Goal: Information Seeking & Learning: Learn about a topic

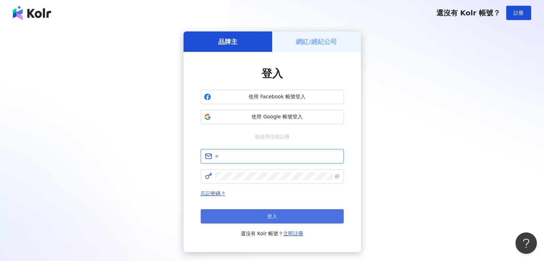
type input "**********"
click at [263, 214] on button "登入" at bounding box center [272, 216] width 143 height 14
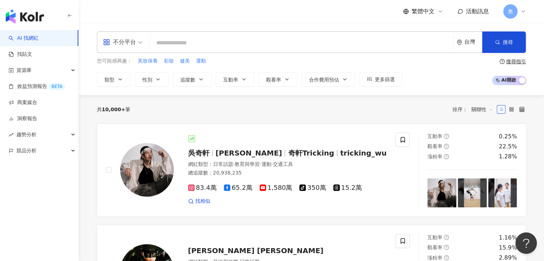
click at [177, 44] on input "search" at bounding box center [301, 43] width 298 height 14
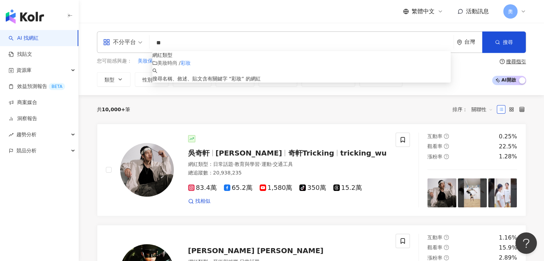
type input "*"
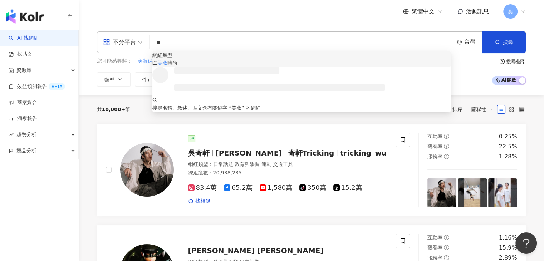
click at [132, 46] on div "不分平台" at bounding box center [119, 41] width 33 height 11
type input "**"
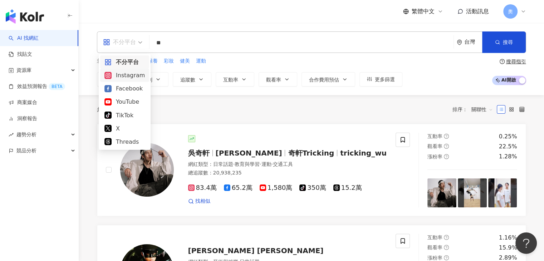
click at [132, 77] on div "Instagram" at bounding box center [124, 75] width 40 height 9
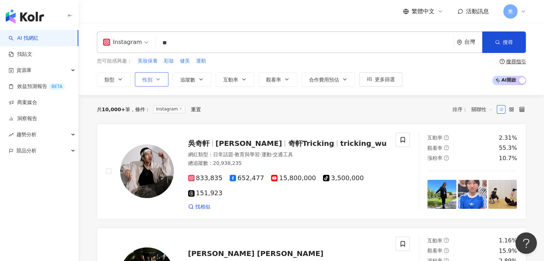
click at [160, 82] on button "性別" at bounding box center [152, 79] width 34 height 14
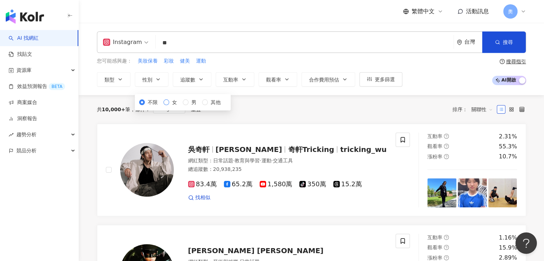
click at [169, 106] on span "女" at bounding box center [174, 102] width 11 height 8
click at [203, 70] on div "您可能感興趣： 美妝保養 彩妝 健美 運動 類型 性別 追蹤數 互動率 觀看率 合作費用預估 更多篩選 不限 女 男 其他" at bounding box center [250, 71] width 306 height 29
click at [203, 78] on icon "button" at bounding box center [201, 80] width 6 height 6
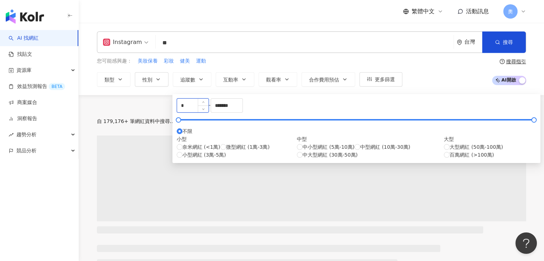
click at [198, 112] on input "*" at bounding box center [192, 106] width 31 height 14
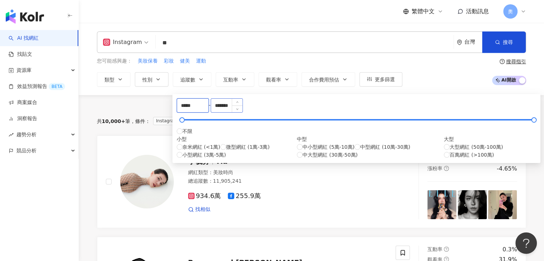
type input "*****"
drag, startPoint x: 308, startPoint y: 109, endPoint x: 271, endPoint y: 113, distance: 38.1
click at [271, 113] on div "***** - ******* 不限 小型 奈米網紅 (<1萬) 微型網紅 (1萬-3萬) 小型網紅 (3萬-5萬) 中型 中小型網紅 (5萬-10萬) 中型…" at bounding box center [357, 128] width 360 height 60
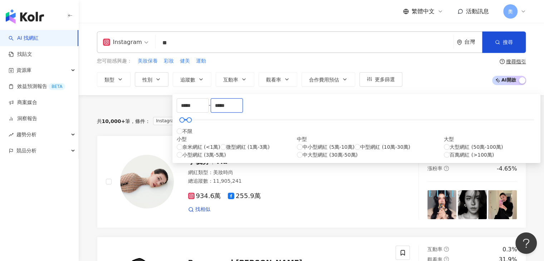
type input "*****"
click at [302, 60] on div "您可能感興趣： 美妝保養 彩妝 健美 運動" at bounding box center [250, 61] width 306 height 8
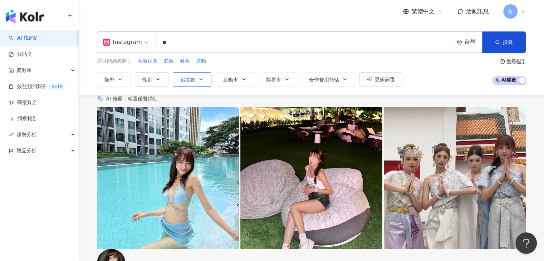
click at [199, 76] on button "追蹤數" at bounding box center [192, 79] width 39 height 14
click at [319, 58] on div "您可能感興趣： 美妝保養 彩妝 健美 運動" at bounding box center [250, 61] width 306 height 8
click at [247, 44] on input "**" at bounding box center [305, 43] width 292 height 14
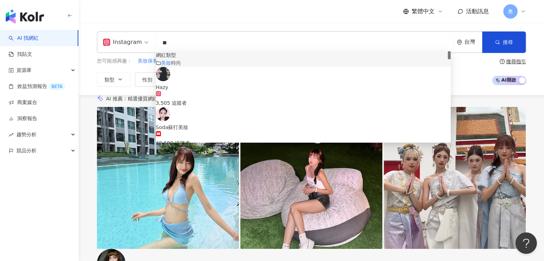
click at [294, 67] on div "美妝 時尚" at bounding box center [303, 63] width 295 height 8
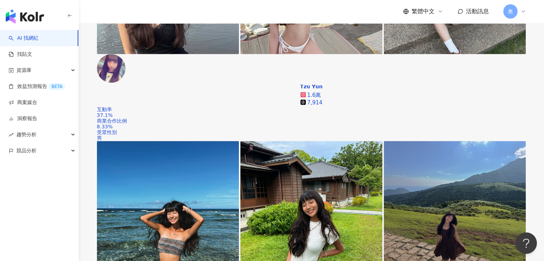
scroll to position [1126, 0]
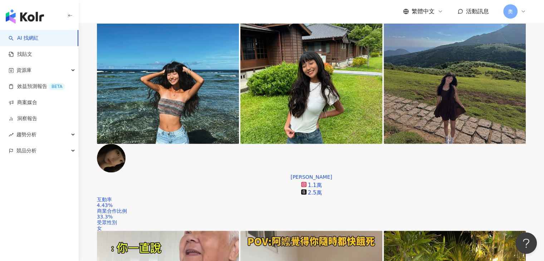
scroll to position [1270, 0]
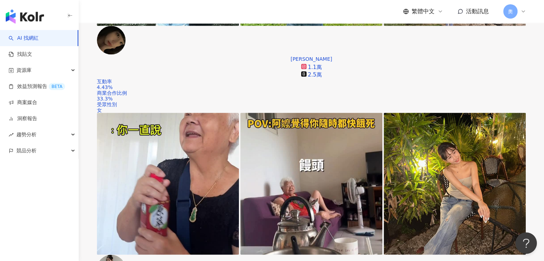
scroll to position [1377, 0]
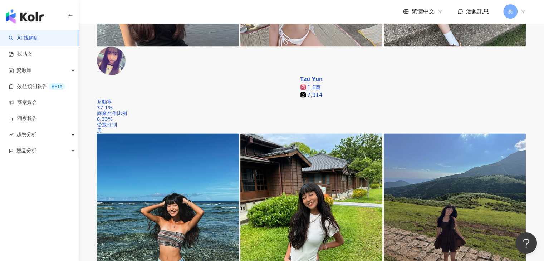
scroll to position [1091, 0]
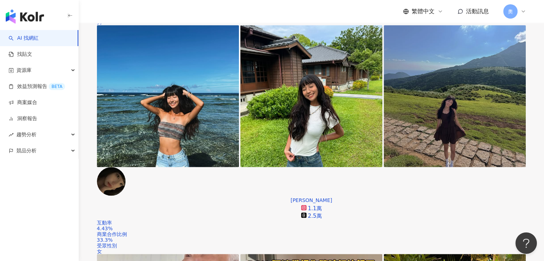
scroll to position [1306, 0]
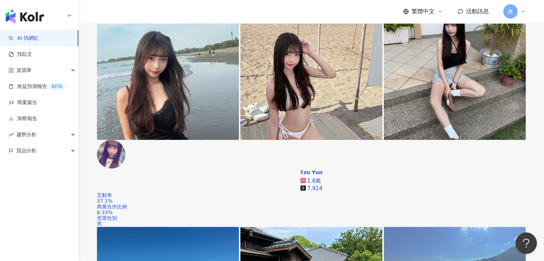
scroll to position [1029, 0]
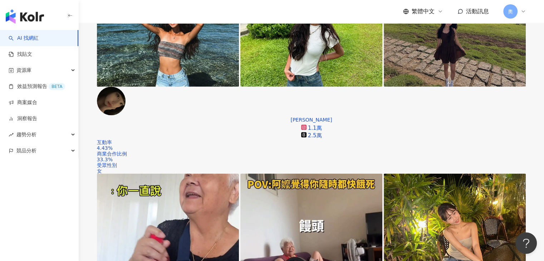
scroll to position [1315, 0]
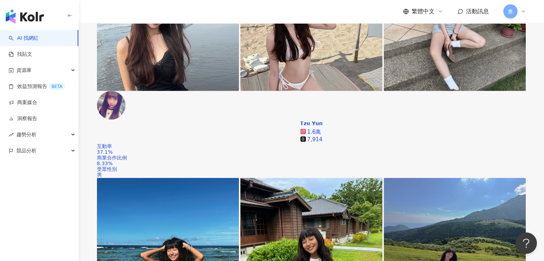
scroll to position [1078, 0]
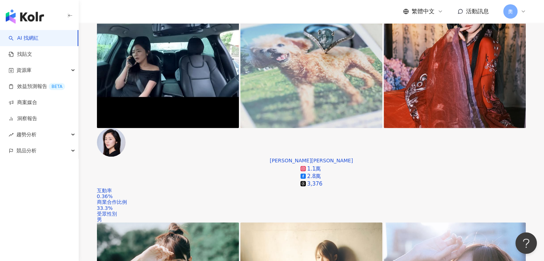
scroll to position [319, 0]
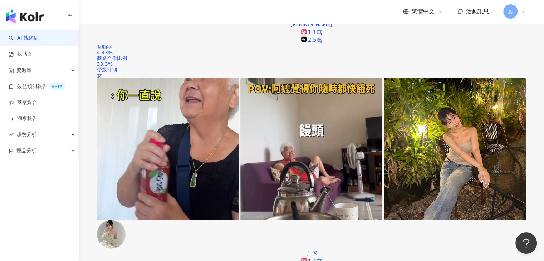
scroll to position [1417, 0]
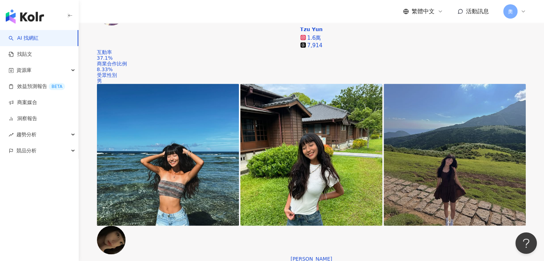
scroll to position [1152, 0]
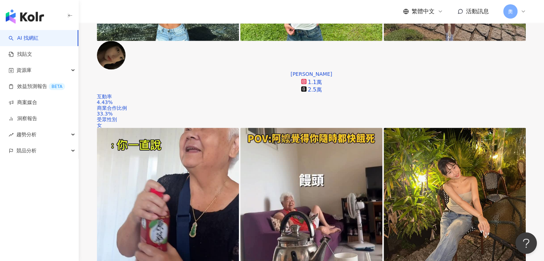
scroll to position [1462, 0]
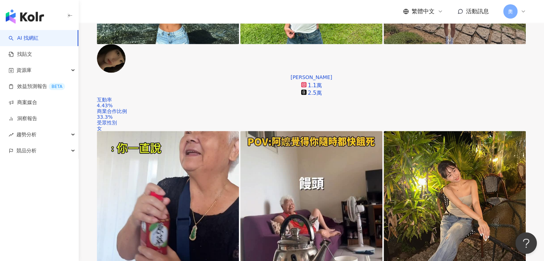
scroll to position [1388, 0]
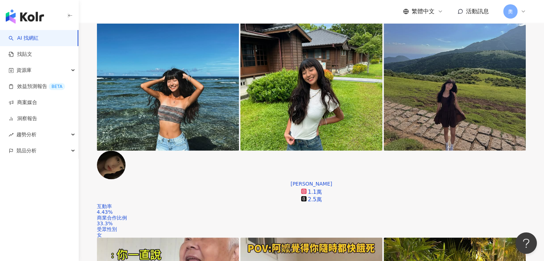
scroll to position [1166, 0]
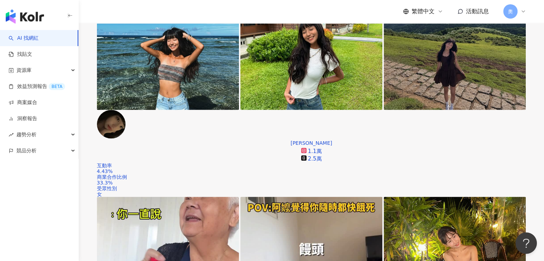
scroll to position [1330, 0]
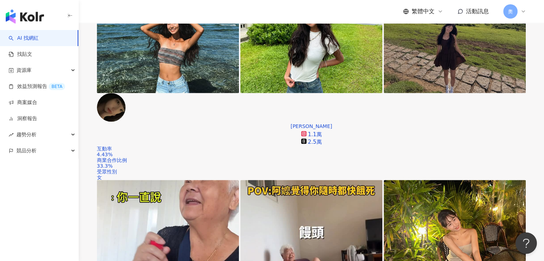
scroll to position [1402, 0]
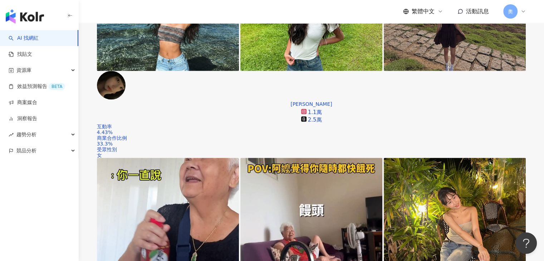
scroll to position [1417, 0]
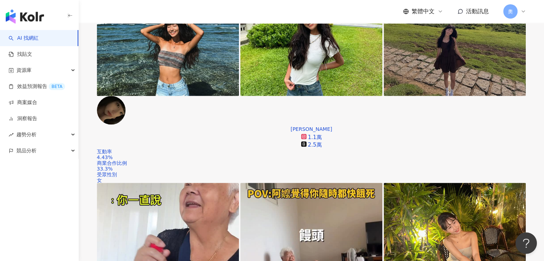
scroll to position [1307, 0]
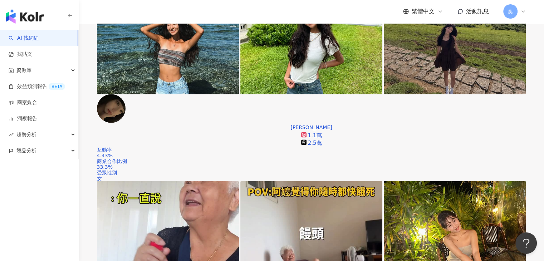
drag, startPoint x: 347, startPoint y: 224, endPoint x: 371, endPoint y: 185, distance: 45.4
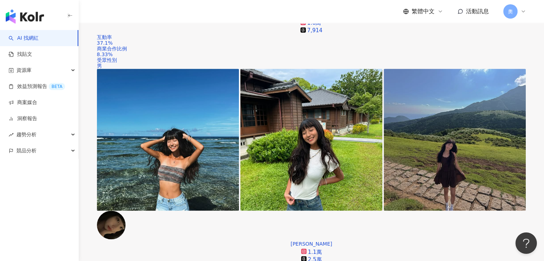
scroll to position [1149, 0]
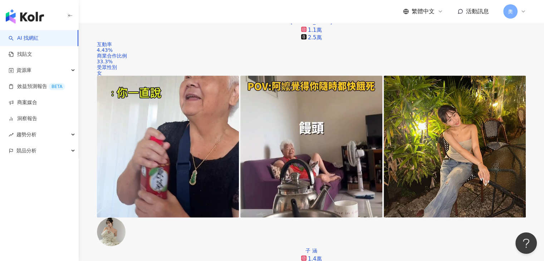
scroll to position [1423, 0]
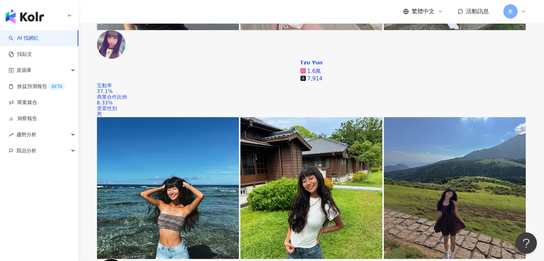
scroll to position [1116, 0]
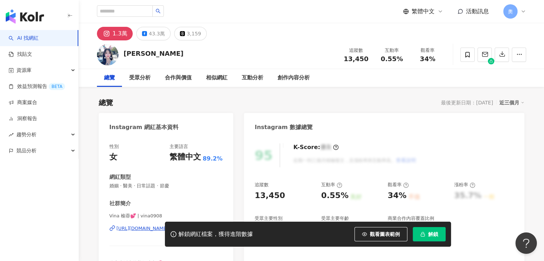
click at [169, 225] on div "[URL][DOMAIN_NAME]" at bounding box center [143, 228] width 52 height 6
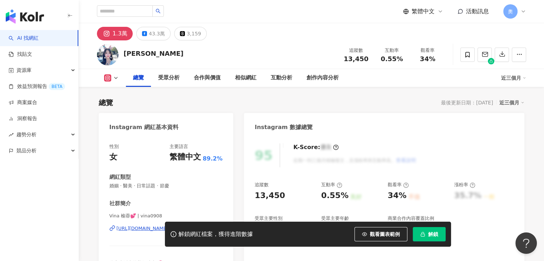
scroll to position [36, 0]
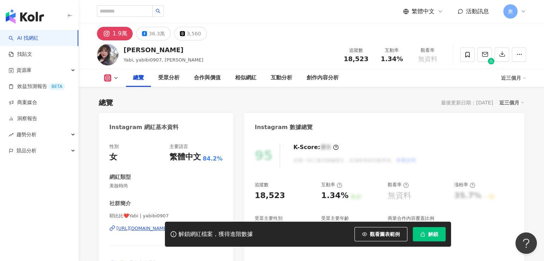
click at [143, 227] on div "解鎖網紅檔案，獲得進階數據 觀看圖表範例 解鎖" at bounding box center [272, 234] width 544 height 25
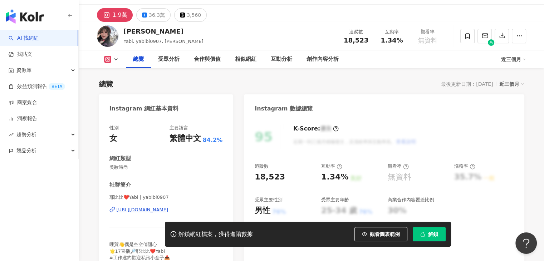
scroll to position [72, 0]
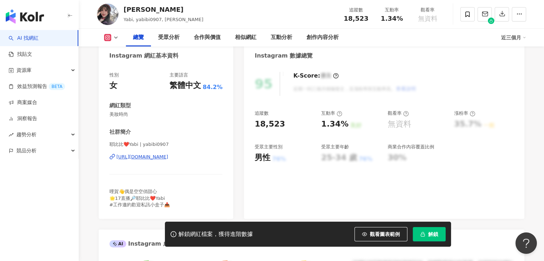
click at [157, 155] on div "https://www.instagram.com/yabibi0907/" at bounding box center [143, 157] width 52 height 6
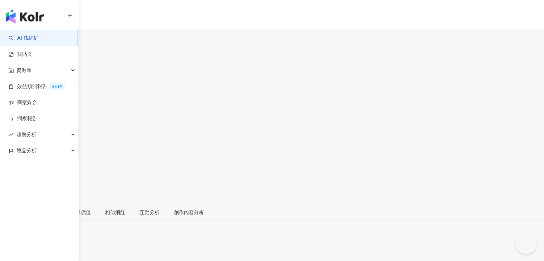
scroll to position [36, 0]
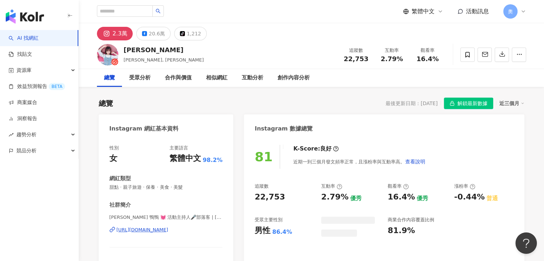
click at [169, 230] on div "https://www.instagram.com/valerie__chen/" at bounding box center [143, 230] width 52 height 6
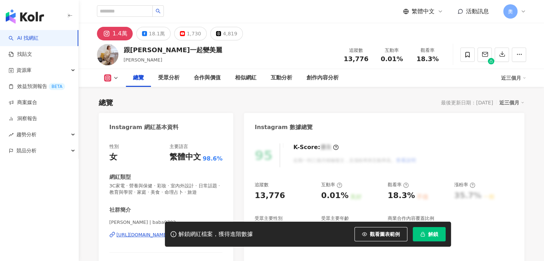
scroll to position [137, 0]
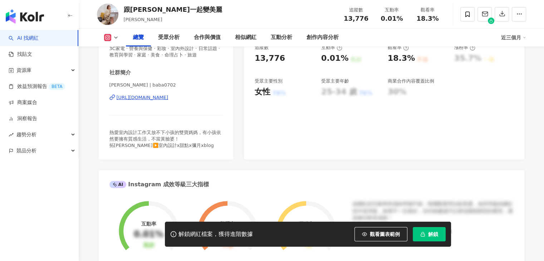
click at [169, 98] on div "https://www.instagram.com/baba0702/" at bounding box center [143, 97] width 52 height 6
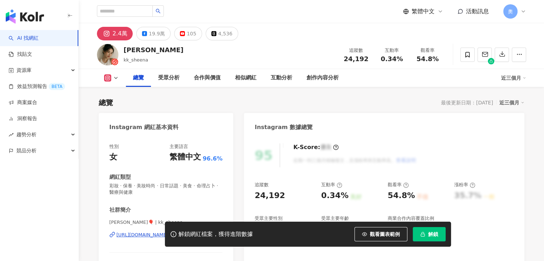
click at [169, 232] on div "[URL][DOMAIN_NAME]" at bounding box center [143, 235] width 52 height 6
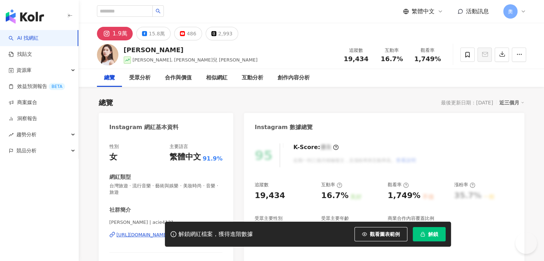
click at [169, 232] on div "https://www.instagram.com/acie4131/" at bounding box center [143, 235] width 52 height 6
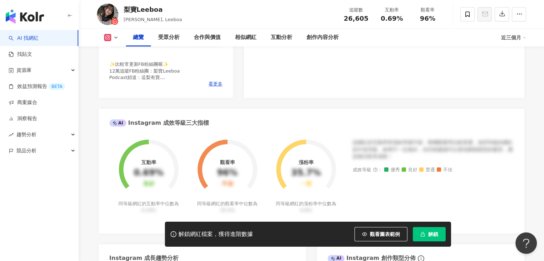
scroll to position [131, 0]
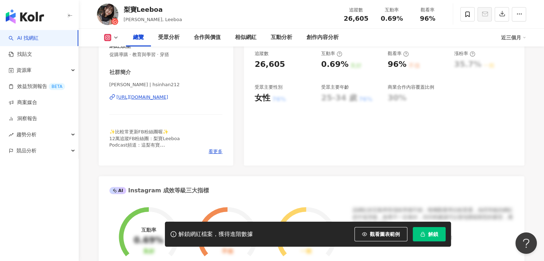
click at [169, 95] on div "[URL][DOMAIN_NAME]" at bounding box center [143, 97] width 52 height 6
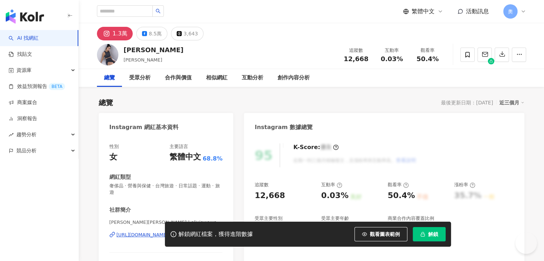
drag, startPoint x: 205, startPoint y: 149, endPoint x: 206, endPoint y: 125, distance: 24.7
click at [169, 232] on div "[URL][DOMAIN_NAME]" at bounding box center [143, 235] width 52 height 6
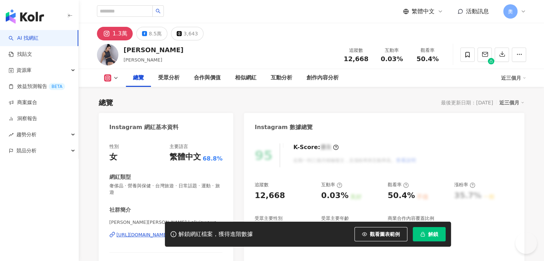
scroll to position [36, 0]
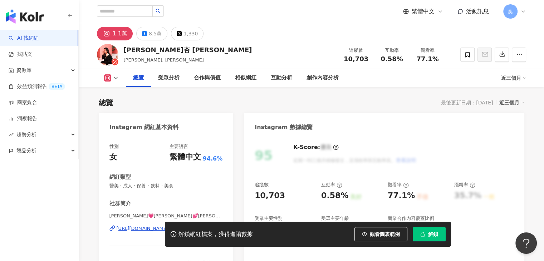
scroll to position [72, 0]
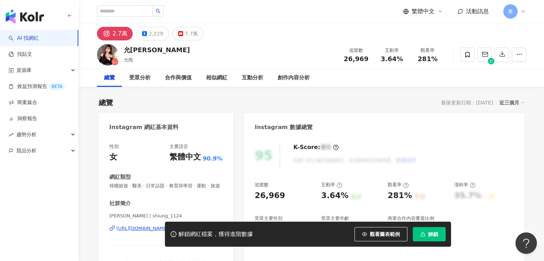
click at [146, 237] on div "解鎖網紅檔案，獲得進階數據 觀看圖表範例 解鎖" at bounding box center [272, 234] width 544 height 25
click at [146, 236] on div "解鎖網紅檔案，獲得進階數據 觀看圖表範例 解鎖" at bounding box center [272, 234] width 544 height 25
click at [215, 201] on div "性別 女 主要語言 繁體中文 90.9% 網紅類型 韓國旅遊 · 醫美 · 日常話題 · 教育與學習 · 運動 · 旅遊 社群簡介 允熊 [PERSON_NA…" at bounding box center [165, 214] width 113 height 143
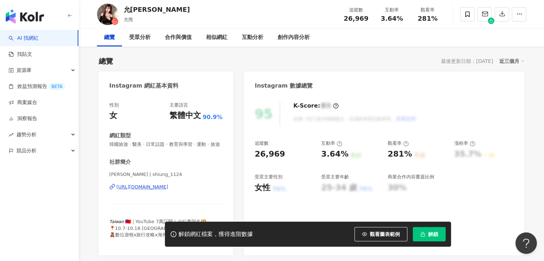
scroll to position [107, 0]
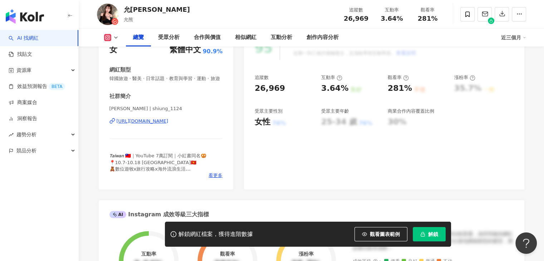
click at [168, 125] on div "[URL][DOMAIN_NAME]" at bounding box center [143, 121] width 52 height 6
